Goal: Register for event/course: Sign up to attend an event or enroll in a course

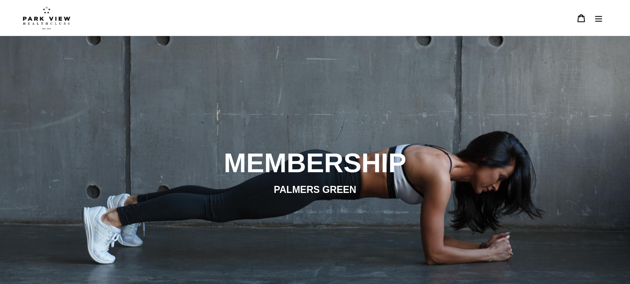
click at [603, 14] on button "Menu" at bounding box center [598, 18] width 17 height 18
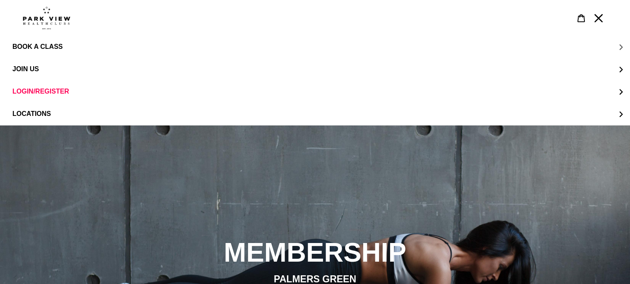
click at [44, 47] on span "BOOK A CLASS" at bounding box center [37, 46] width 50 height 7
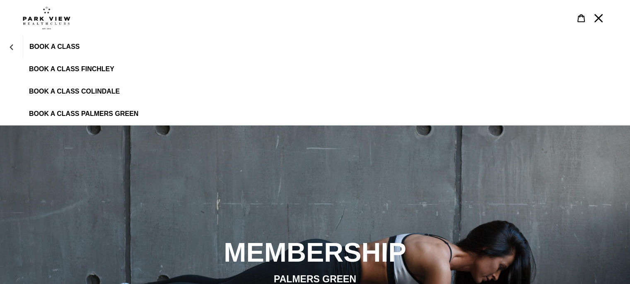
click at [89, 112] on span "BOOK A CLASS PALMERS GREEN" at bounding box center [83, 113] width 109 height 7
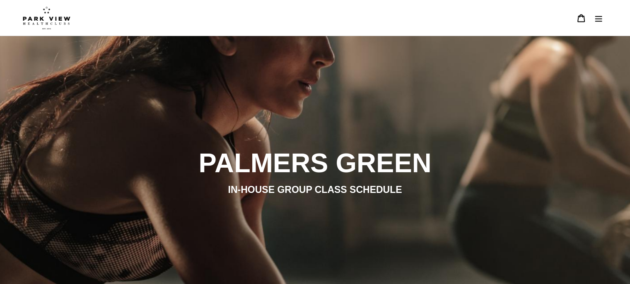
click at [583, 20] on icon at bounding box center [581, 18] width 8 height 8
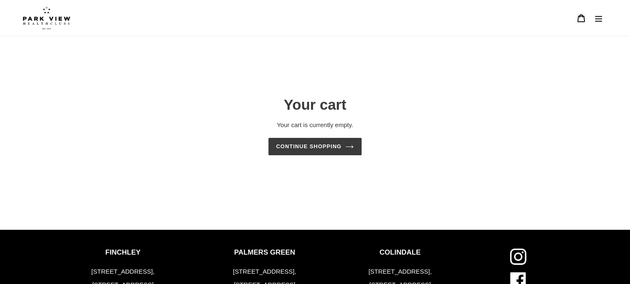
click at [597, 19] on icon "Menu" at bounding box center [599, 18] width 8 height 8
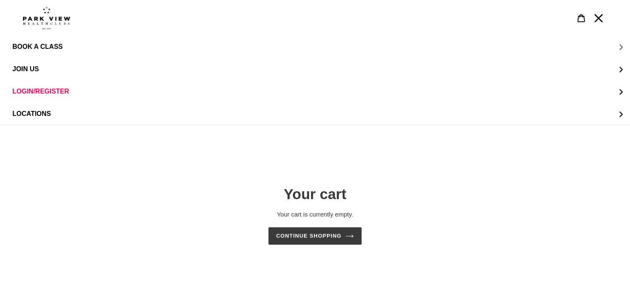
click at [50, 47] on span "BOOK A CLASS" at bounding box center [37, 46] width 50 height 7
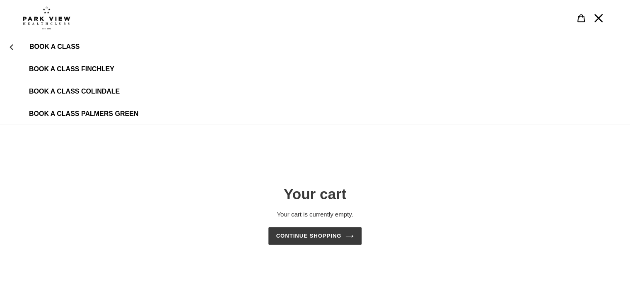
click at [102, 110] on span "BOOK A CLASS PALMERS GREEN" at bounding box center [83, 113] width 109 height 7
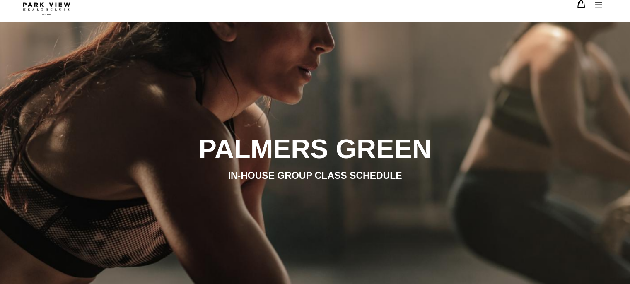
scroll to position [13, 0]
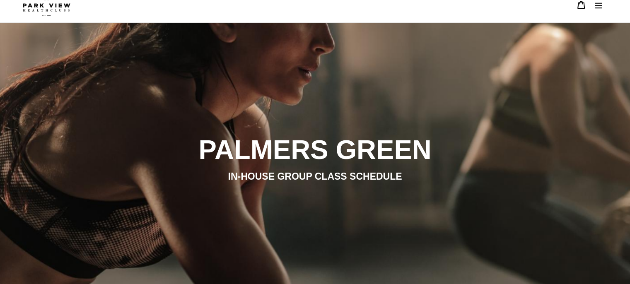
click at [597, 5] on icon "Menu" at bounding box center [599, 5] width 7 height 6
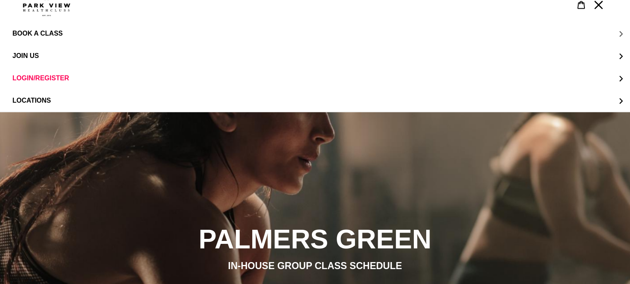
click at [50, 38] on button "BOOK A CLASS" at bounding box center [315, 33] width 630 height 22
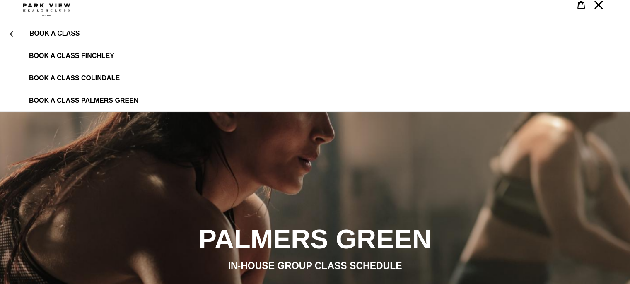
click at [103, 101] on span "BOOK A CLASS PALMERS GREEN" at bounding box center [83, 100] width 109 height 7
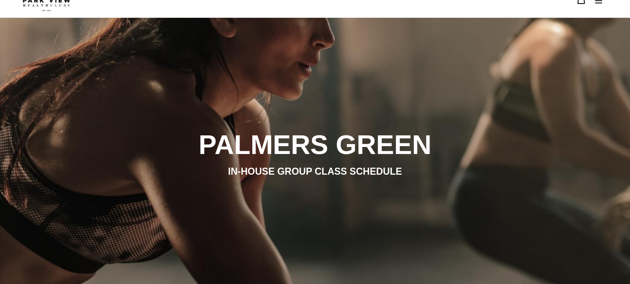
scroll to position [16, 0]
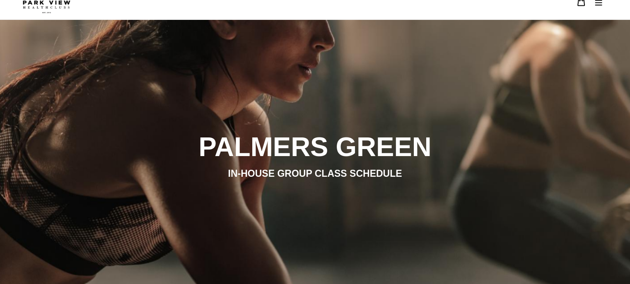
click at [601, 5] on icon "Menu" at bounding box center [599, 2] width 8 height 8
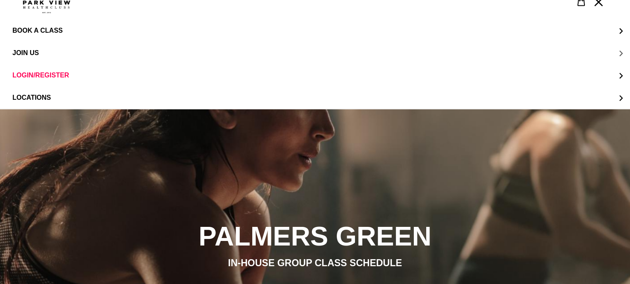
click at [20, 53] on span "JOIN US" at bounding box center [25, 52] width 27 height 7
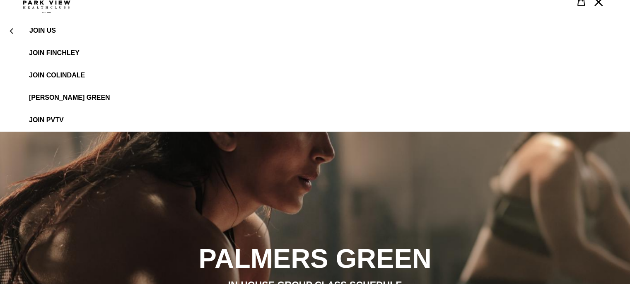
click at [91, 101] on span "[PERSON_NAME] Green" at bounding box center [69, 97] width 81 height 7
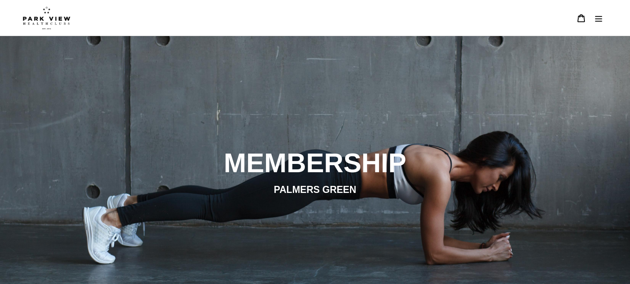
click at [346, 50] on div "slideshow" at bounding box center [315, 178] width 630 height 284
click at [600, 14] on icon "Menu" at bounding box center [599, 18] width 8 height 8
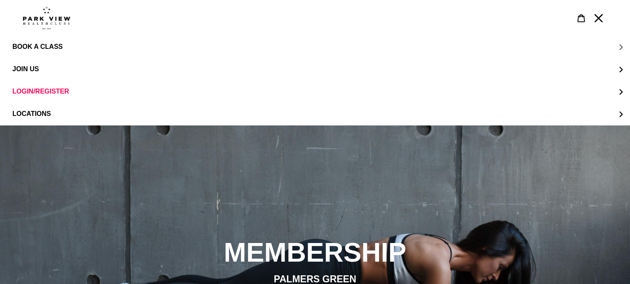
click at [37, 47] on span "BOOK A CLASS" at bounding box center [37, 46] width 50 height 7
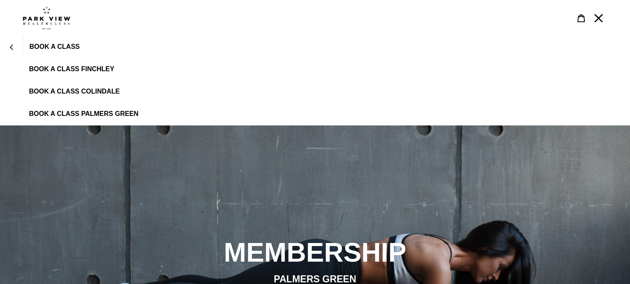
click at [82, 110] on span "BOOK A CLASS PALMERS GREEN" at bounding box center [83, 113] width 109 height 7
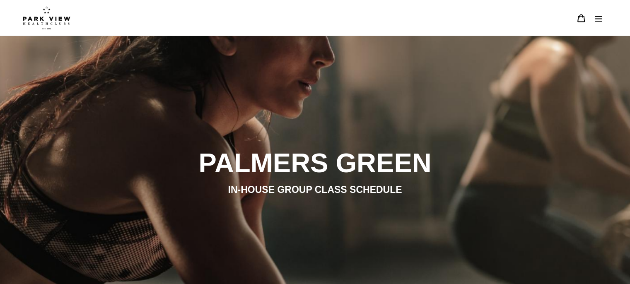
click at [597, 15] on icon "Menu" at bounding box center [599, 18] width 8 height 8
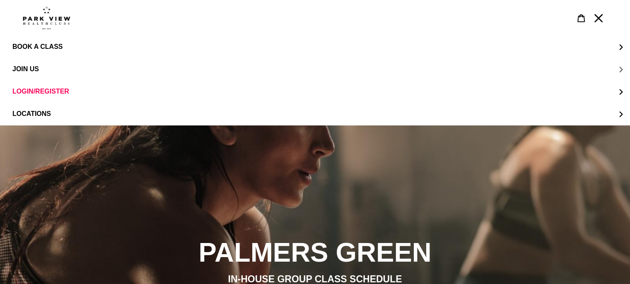
click at [29, 69] on span "JOIN US" at bounding box center [25, 68] width 27 height 7
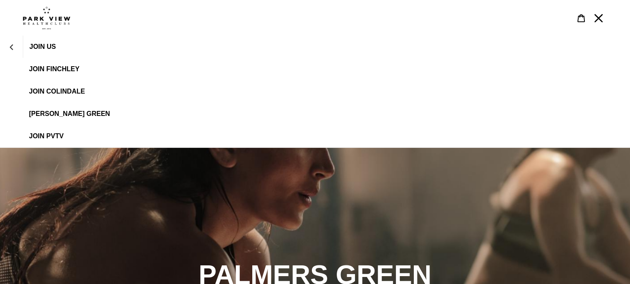
click at [65, 110] on span "[PERSON_NAME] Green" at bounding box center [69, 113] width 81 height 7
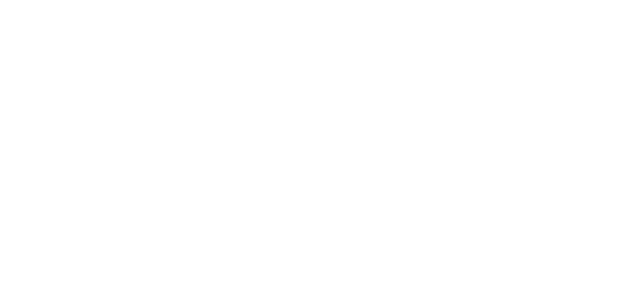
scroll to position [695, 0]
